Goal: Find specific page/section: Find specific page/section

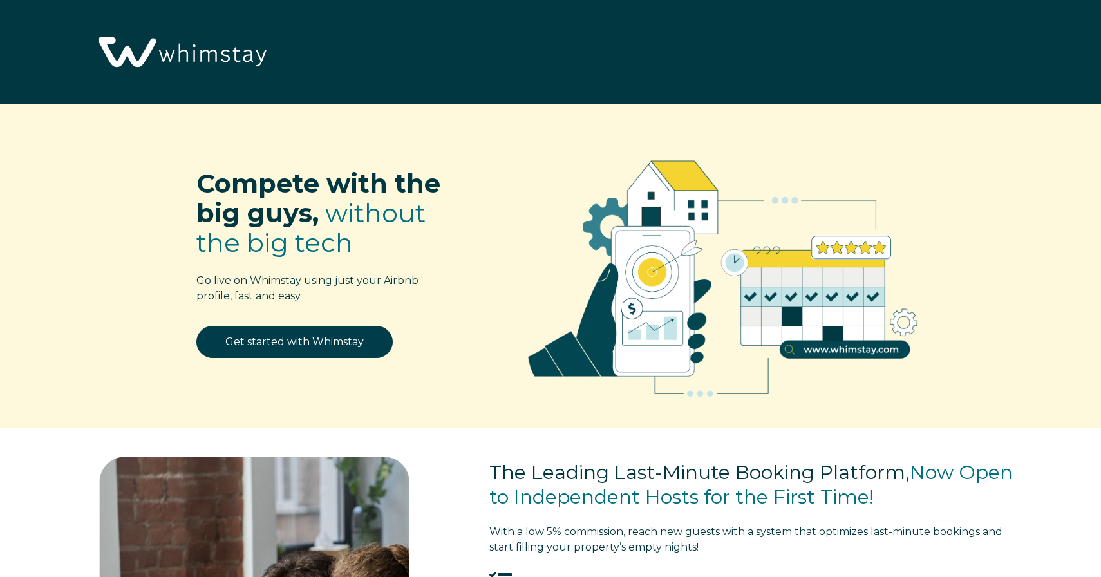
select select "US"
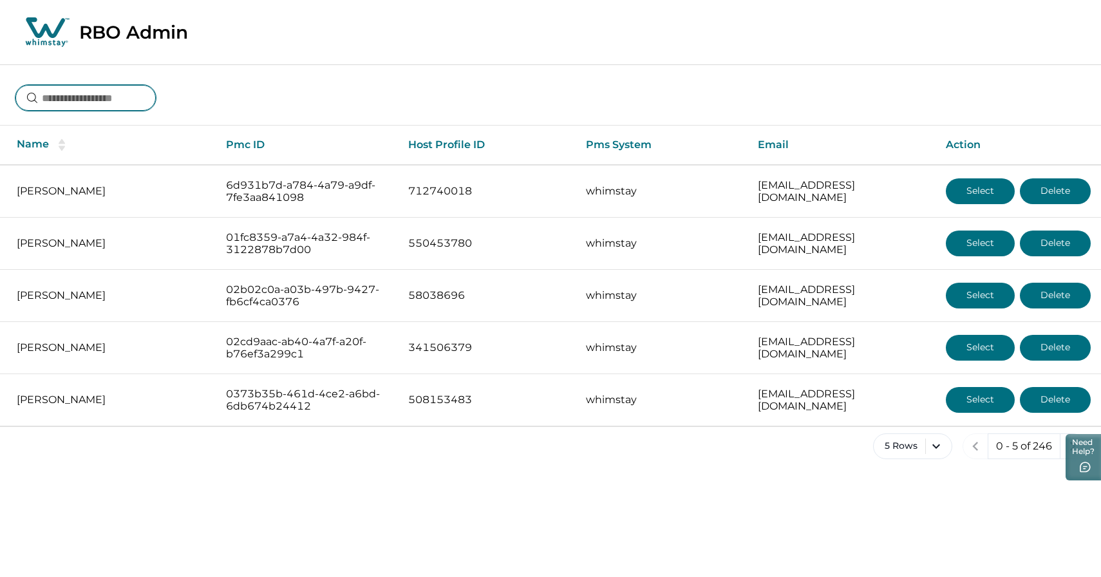
click at [121, 103] on input at bounding box center [85, 98] width 140 height 26
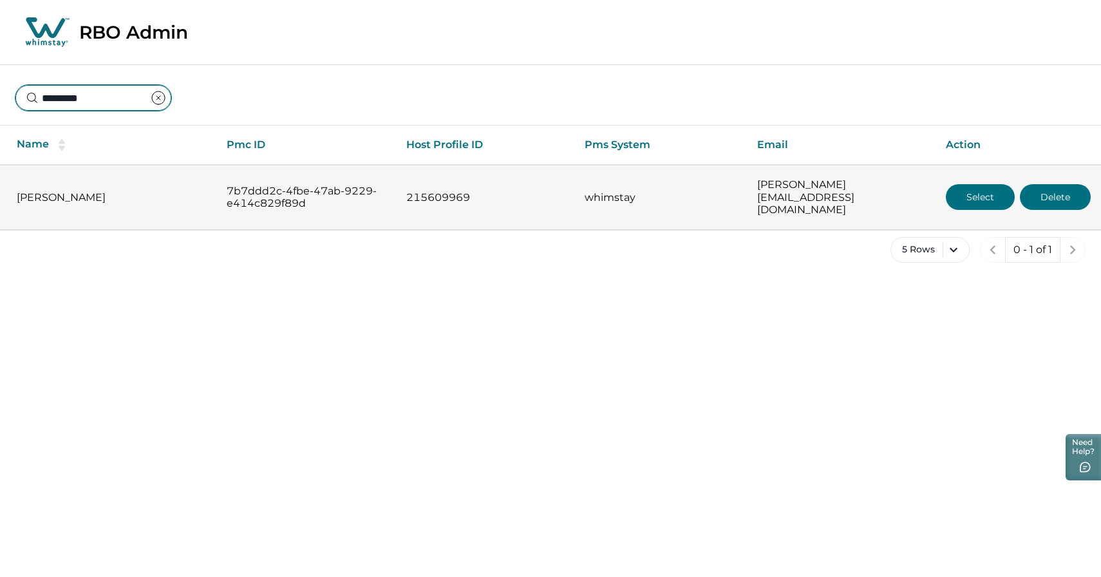
type input "*********"
click at [970, 197] on button "Select" at bounding box center [980, 197] width 69 height 26
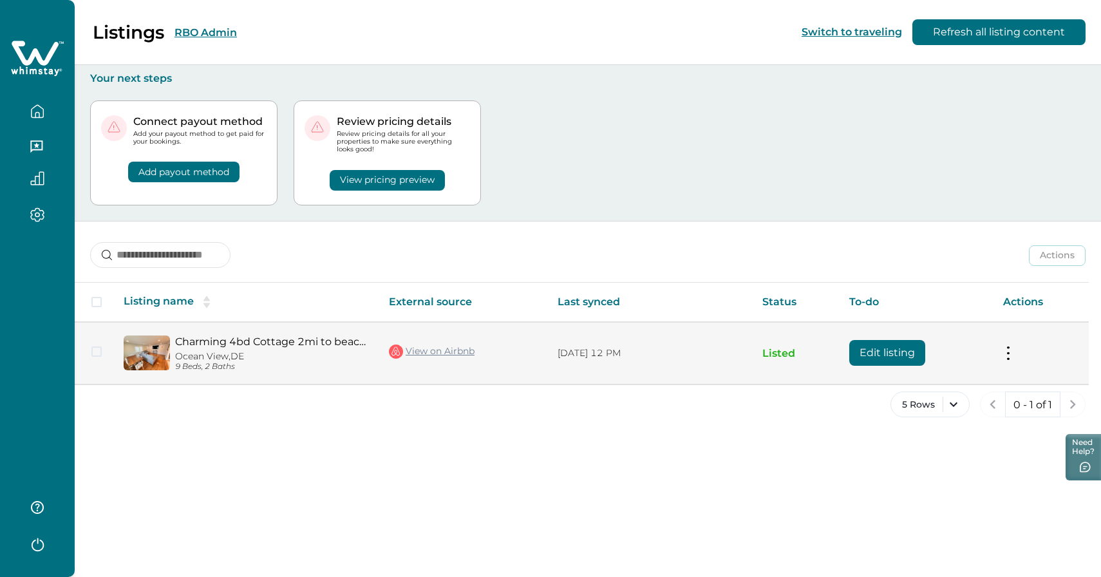
click at [145, 353] on img at bounding box center [147, 352] width 46 height 35
click at [167, 351] on img at bounding box center [147, 352] width 46 height 35
click at [200, 336] on link "Charming 4bd Cottage 2mi to beach + bikes sleeps10" at bounding box center [271, 341] width 193 height 12
